Goal: Communication & Community: Answer question/provide support

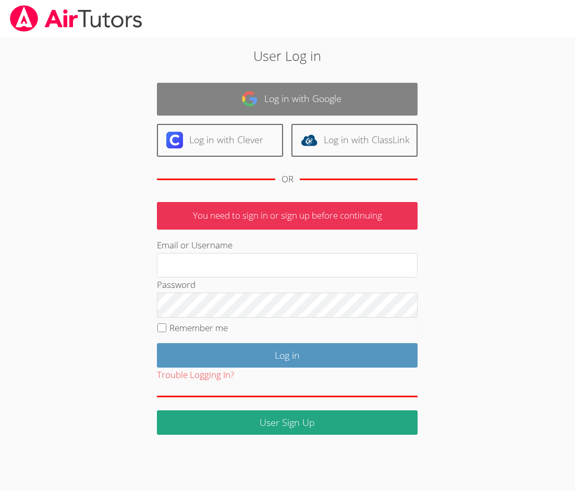
click at [297, 107] on link "Log in with Google" at bounding box center [287, 99] width 261 height 33
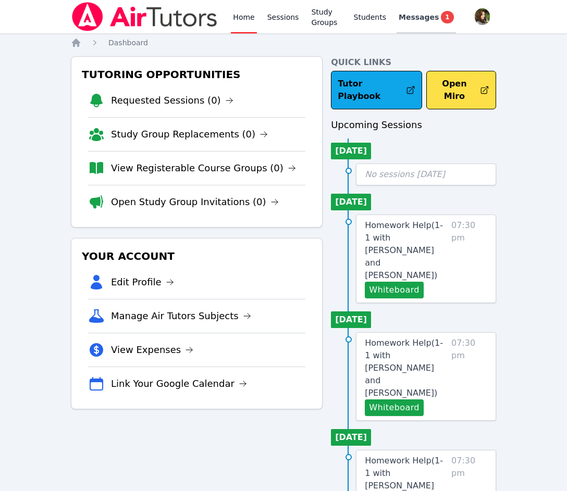
click at [419, 16] on span "Messages" at bounding box center [419, 17] width 40 height 10
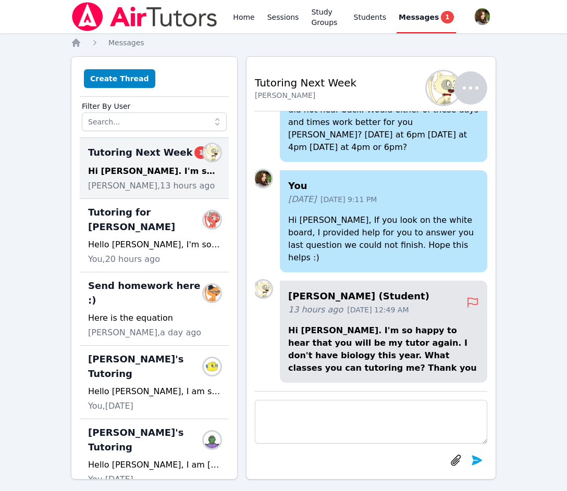
click at [367, 405] on textarea at bounding box center [371, 422] width 232 height 44
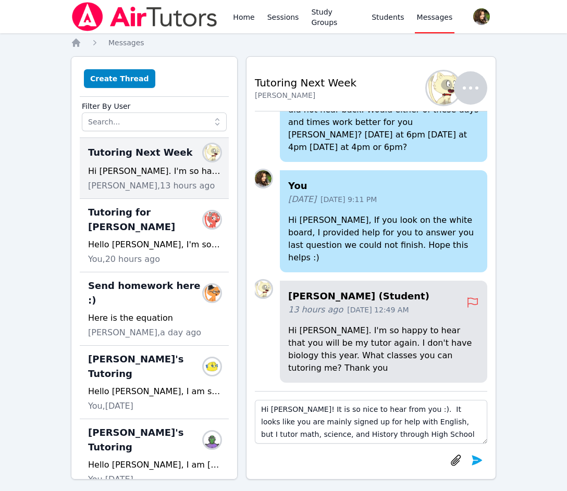
scroll to position [8, 0]
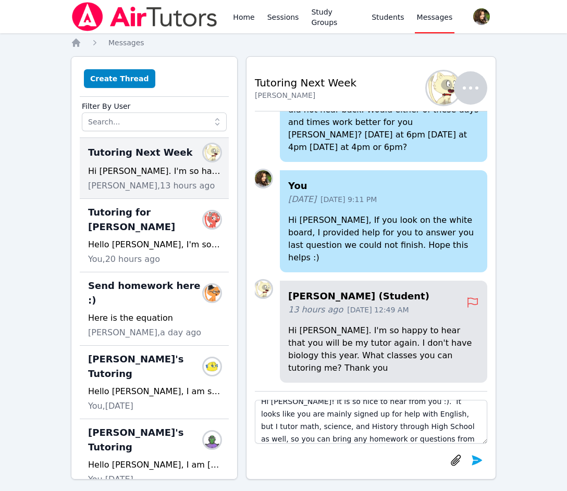
click at [381, 442] on textarea "Hi [PERSON_NAME]! It is so nice to hear from you :). It looks like you are main…" at bounding box center [371, 422] width 232 height 44
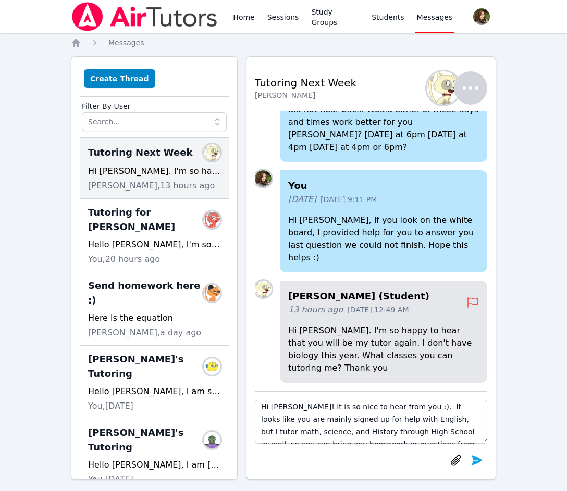
scroll to position [0, 0]
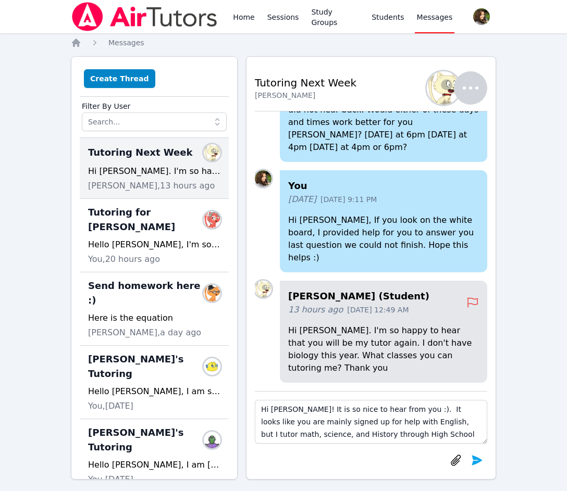
click at [428, 423] on textarea "Hi [PERSON_NAME]! It is so nice to hear from you :). It looks like you are main…" at bounding box center [371, 422] width 232 height 44
click at [443, 421] on textarea "Hi [PERSON_NAME]! It is so nice to hear from you :). It looks like you are main…" at bounding box center [371, 422] width 232 height 44
click at [444, 420] on textarea "Hi [PERSON_NAME]! It is so nice to hear from you :). It looks like you are main…" at bounding box center [371, 422] width 232 height 44
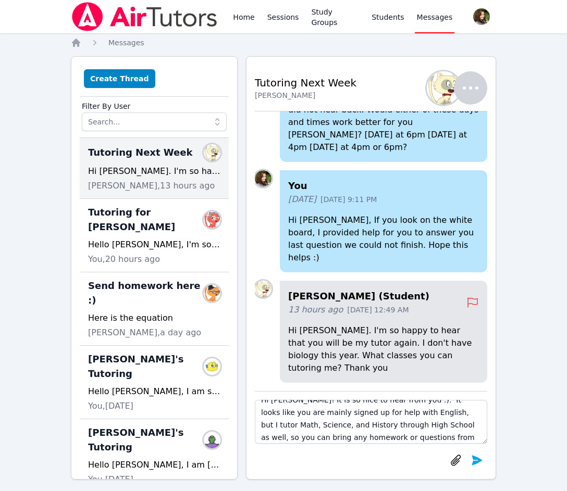
scroll to position [13, 0]
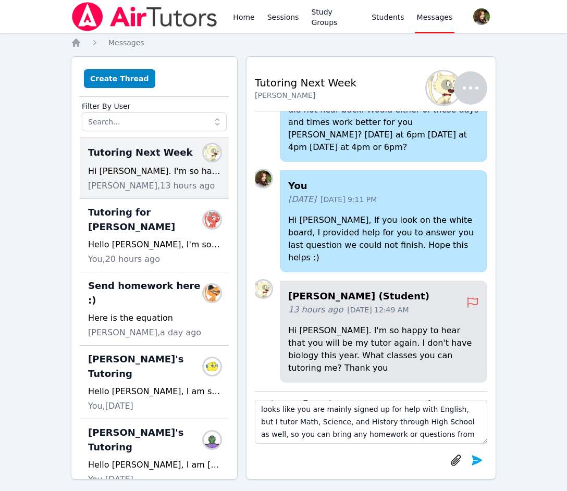
click at [370, 432] on textarea "Hi [PERSON_NAME]! It is so nice to hear from you :). It looks like you are main…" at bounding box center [371, 422] width 232 height 44
click at [374, 439] on textarea "Hi [PERSON_NAME]! It is so nice to hear from you :). It looks like you are main…" at bounding box center [371, 422] width 232 height 44
click at [358, 438] on textarea "Hi [PERSON_NAME]! It is so nice to hear from you :). It looks like you are main…" at bounding box center [371, 422] width 232 height 44
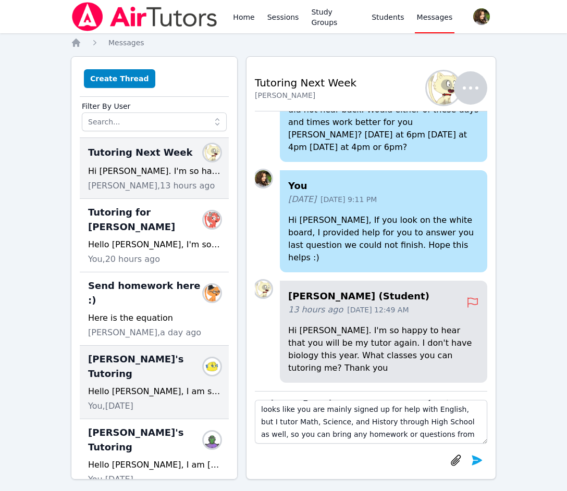
type textarea "Hi [PERSON_NAME]! It is so nice to hear from you :). It looks like you are main…"
click at [140, 386] on div "Hello [PERSON_NAME], I am so excited to be [PERSON_NAME]'s tutor again, and I w…" at bounding box center [154, 392] width 132 height 13
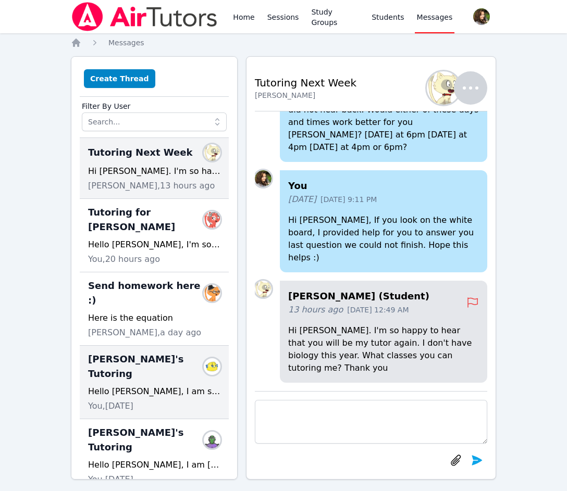
scroll to position [0, 0]
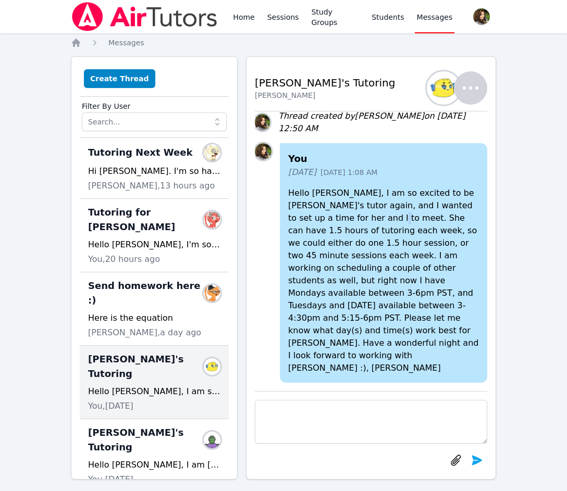
click at [329, 256] on p "Hello [PERSON_NAME], I am so excited to be [PERSON_NAME]'s tutor again, and I w…" at bounding box center [383, 281] width 191 height 188
click at [328, 253] on p "Hello [PERSON_NAME], I am so excited to be [PERSON_NAME]'s tutor again, and I w…" at bounding box center [383, 281] width 191 height 188
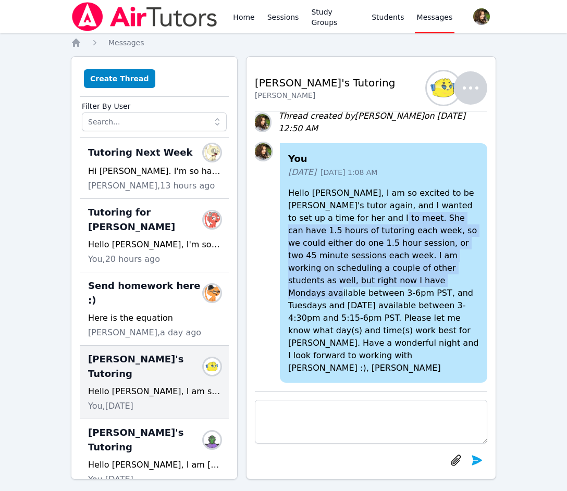
drag, startPoint x: 328, startPoint y: 253, endPoint x: 467, endPoint y: 305, distance: 148.1
click at [467, 305] on p "Hello [PERSON_NAME], I am so excited to be [PERSON_NAME]'s tutor again, and I w…" at bounding box center [383, 281] width 191 height 188
click at [292, 275] on p "Hello [PERSON_NAME], I am so excited to be [PERSON_NAME]'s tutor again, and I w…" at bounding box center [383, 281] width 191 height 188
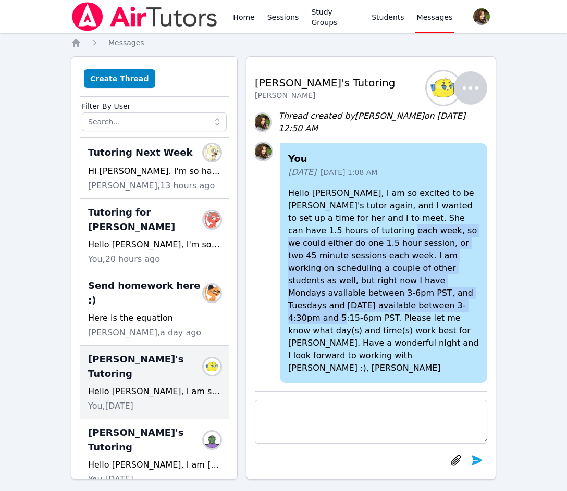
drag, startPoint x: 323, startPoint y: 268, endPoint x: 429, endPoint y: 331, distance: 123.8
click at [429, 331] on p "Hello [PERSON_NAME], I am so excited to be [PERSON_NAME]'s tutor again, and I w…" at bounding box center [383, 281] width 191 height 188
copy p "we could either do one 1.5 hour session, or two 45 minute sessions each week. I…"
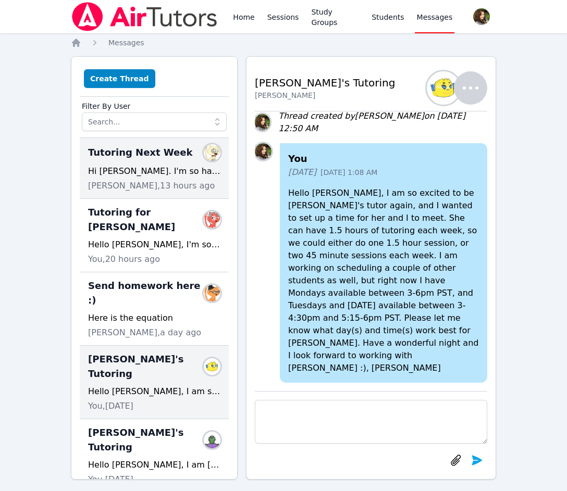
click at [140, 159] on span "Tutoring Next Week" at bounding box center [140, 152] width 104 height 15
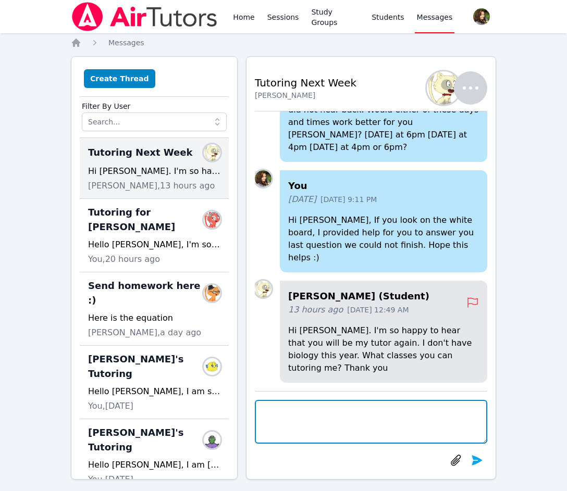
click at [349, 421] on textarea at bounding box center [371, 422] width 232 height 44
paste textarea "we could either do one 1.5 hour session, or two 45 minute sessions each week. I…"
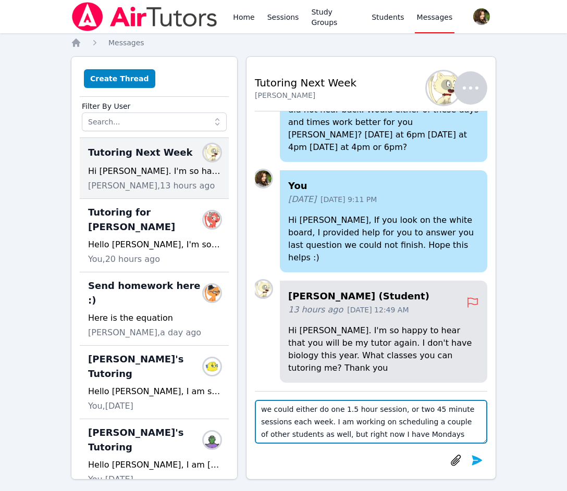
click at [262, 408] on textarea "we could either do one 1.5 hour session, or two 45 minute sessions each week. I…" at bounding box center [371, 422] width 232 height 44
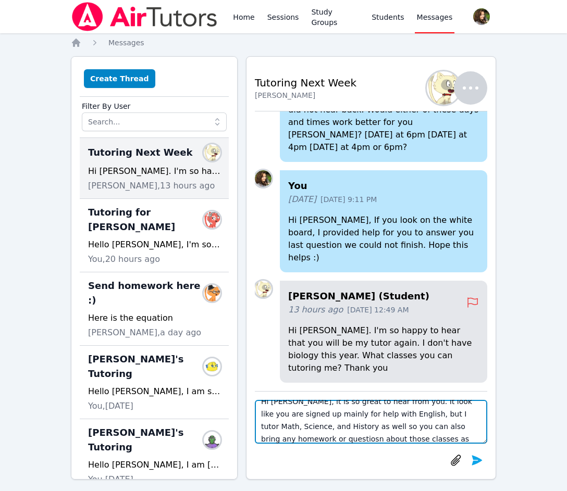
click at [442, 428] on textarea "Hi [PERSON_NAME], it is so great to hear from you. It look like you are signed …" at bounding box center [371, 422] width 232 height 44
click at [448, 428] on textarea "Hi [PERSON_NAME], it is so great to hear from you. It look like you are signed …" at bounding box center [371, 422] width 232 height 44
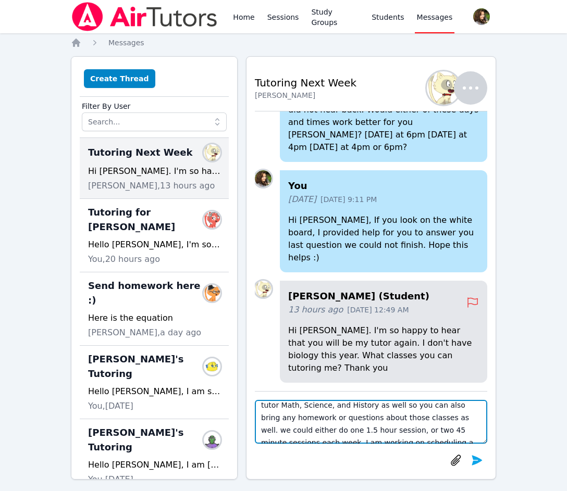
scroll to position [10, 0]
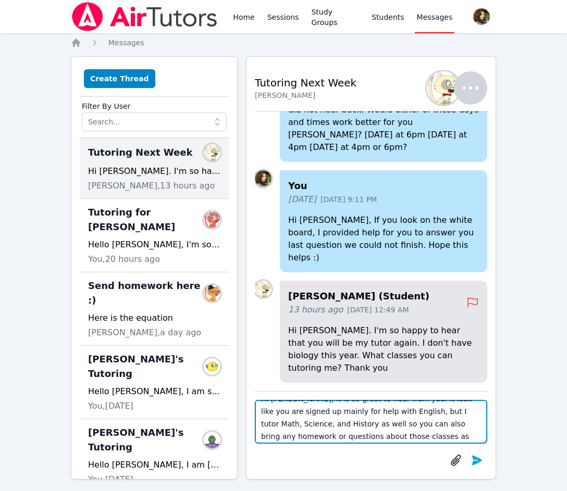
click at [355, 437] on textarea "Hi [PERSON_NAME], it is so great to hear from you. It look like you are signed …" at bounding box center [371, 422] width 232 height 44
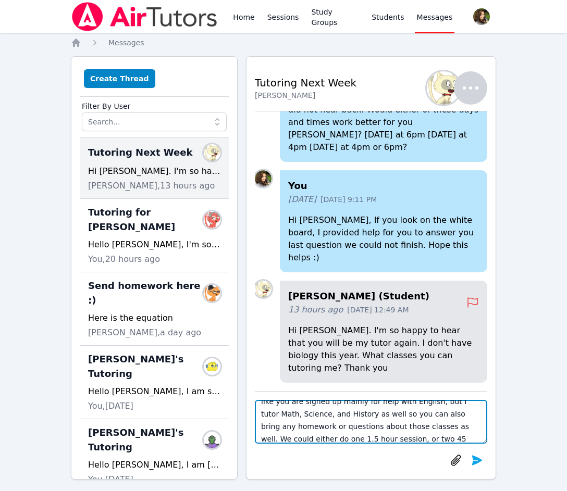
click at [283, 441] on textarea "Hi [PERSON_NAME], it is so great to hear from you. It look like you are signed …" at bounding box center [371, 422] width 232 height 44
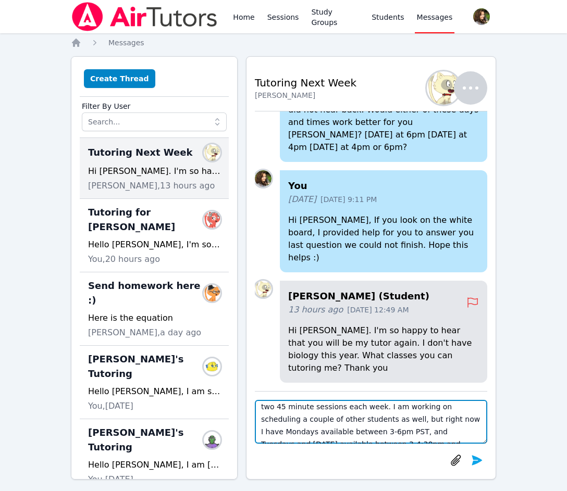
scroll to position [73, 0]
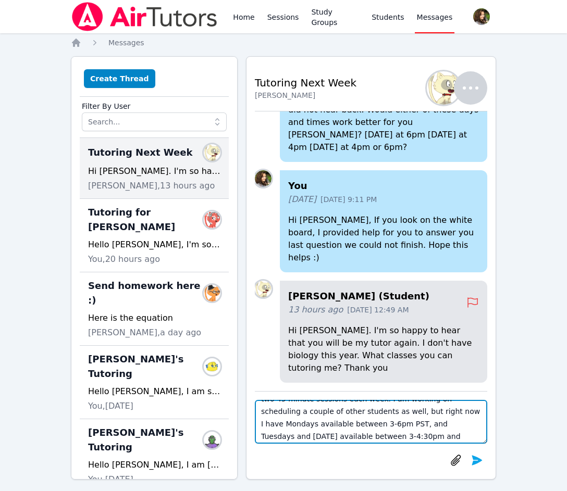
drag, startPoint x: 434, startPoint y: 416, endPoint x: 263, endPoint y: 413, distance: 170.9
click at [263, 413] on textarea "Hi [PERSON_NAME], it is so great to hear from you. It look like you are signed …" at bounding box center [371, 422] width 232 height 44
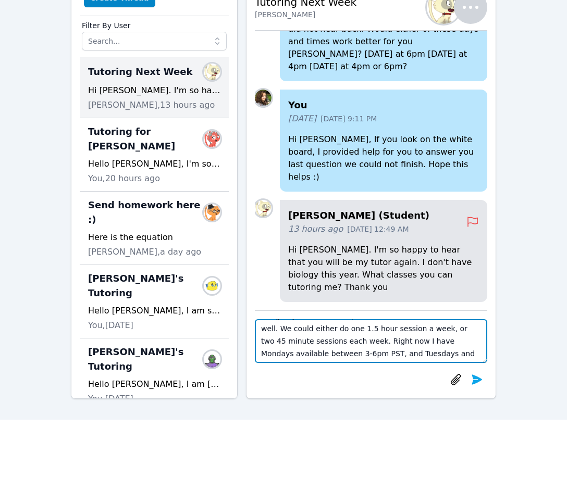
scroll to position [104, 0]
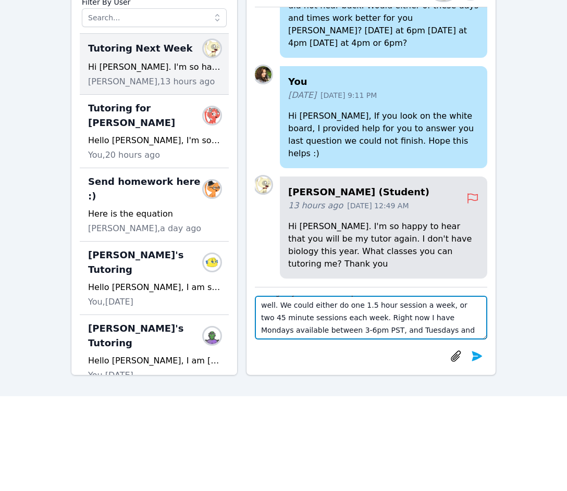
click at [456, 331] on textarea "Hi [PERSON_NAME], it is so great to hear from you. It look like you are signed …" at bounding box center [371, 318] width 232 height 44
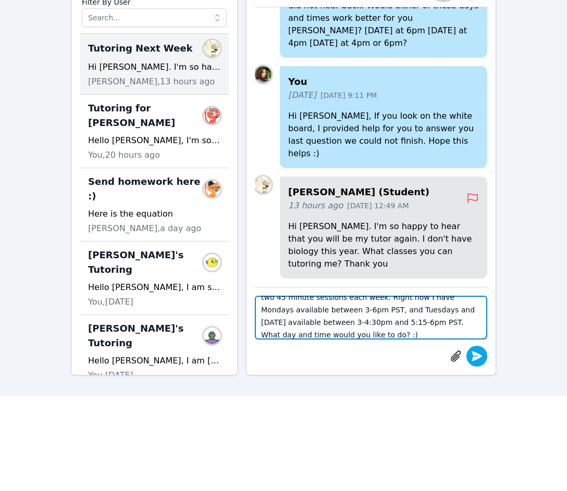
type textarea "Hi [PERSON_NAME], it is so great to hear from you. It look like you are signed …"
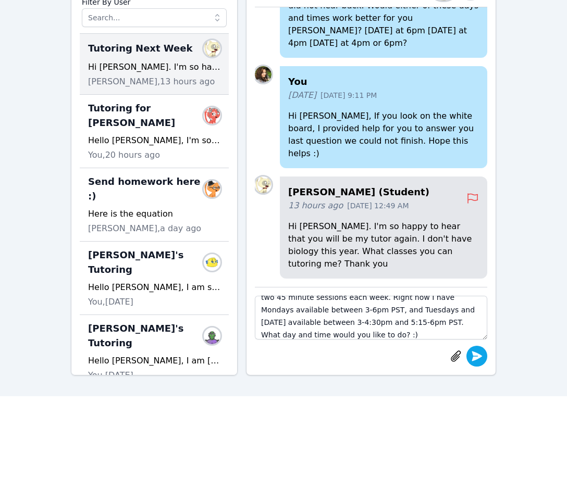
click at [474, 350] on icon "submit" at bounding box center [477, 356] width 13 height 13
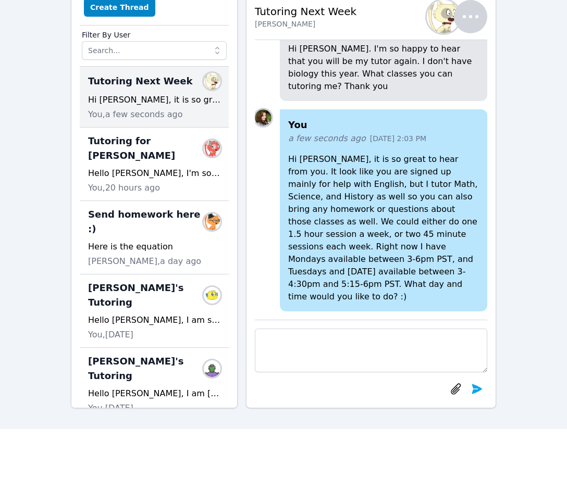
scroll to position [0, 0]
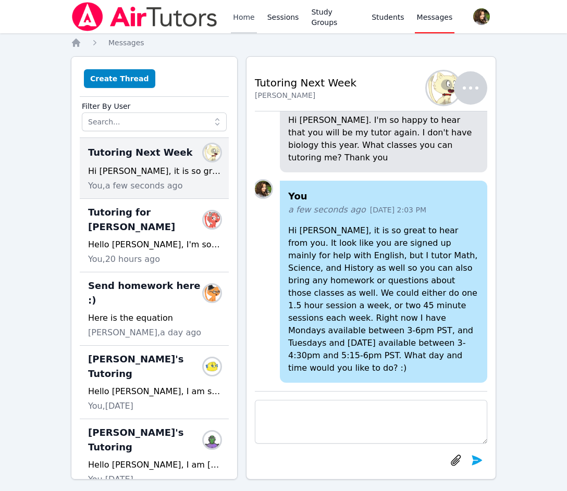
click at [249, 18] on link "Home" at bounding box center [244, 16] width 26 height 33
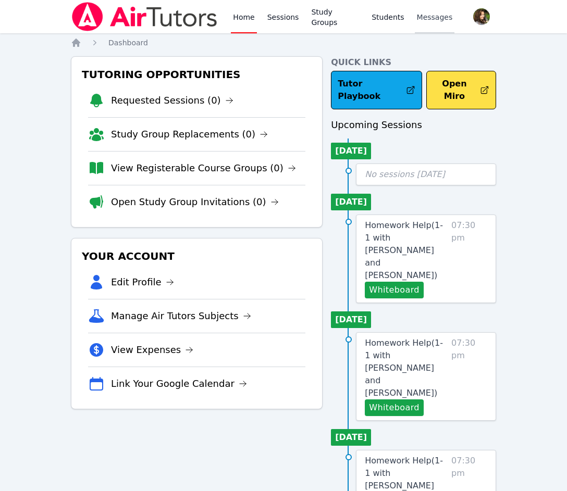
click at [417, 13] on span "Messages" at bounding box center [435, 17] width 36 height 10
